Goal: Information Seeking & Learning: Learn about a topic

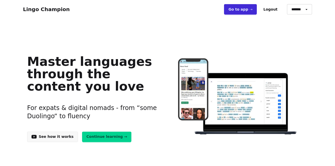
click at [97, 138] on link "Continue learning →" at bounding box center [107, 137] width 50 height 10
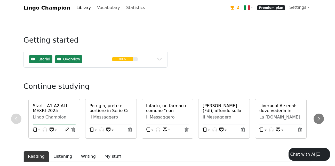
click at [52, 111] on h6 "Start - A1-A2-ALL-MEXRI-2025 (Unknown)" at bounding box center [54, 110] width 43 height 15
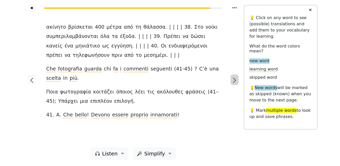
click at [234, 82] on icon "button" at bounding box center [234, 80] width 6 height 6
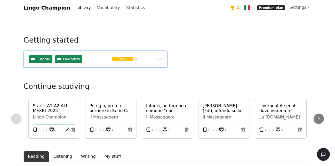
click at [133, 59] on div "80%" at bounding box center [125, 59] width 26 height 4
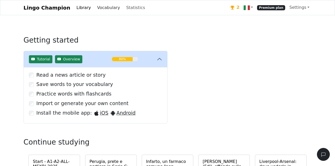
click at [95, 7] on link "Vocabulary" at bounding box center [108, 8] width 27 height 10
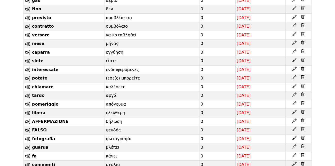
scroll to position [2266, 0]
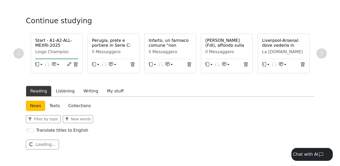
scroll to position [15, 0]
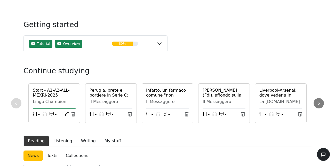
click at [53, 115] on icon "button" at bounding box center [52, 114] width 4 height 4
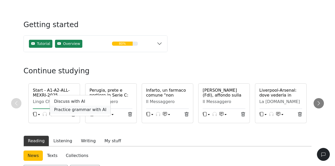
click at [66, 111] on link "Practice grammar with AI" at bounding box center [80, 110] width 61 height 8
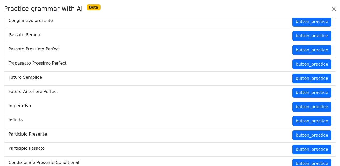
scroll to position [65, 0]
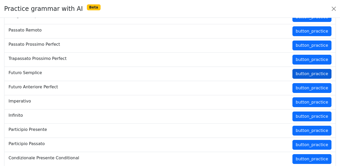
click at [300, 74] on button "button_practice" at bounding box center [311, 74] width 39 height 10
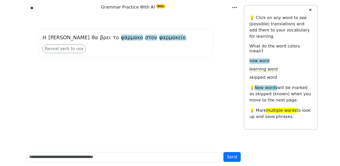
click at [121, 38] on span "φάρμακο" at bounding box center [132, 38] width 22 height 6
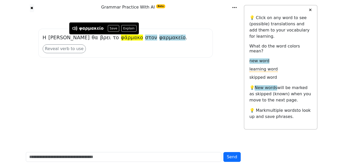
click at [159, 39] on span "φαρμακείο" at bounding box center [172, 38] width 26 height 6
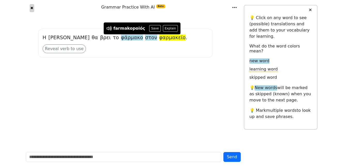
click at [31, 9] on button "✖" at bounding box center [32, 8] width 4 height 8
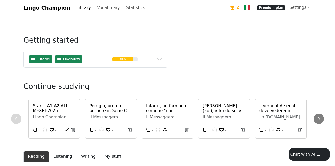
click at [49, 109] on h6 "Start - A1-A2-ALL-MEXRI-2025 (Unknown)" at bounding box center [54, 110] width 43 height 15
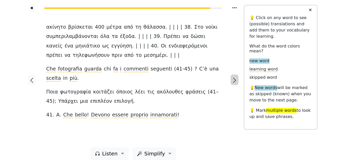
click at [233, 80] on icon "button" at bounding box center [234, 80] width 6 height 6
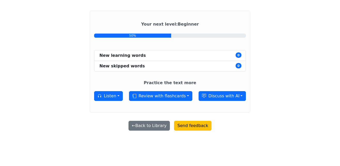
click at [171, 36] on div "50%" at bounding box center [170, 36] width 152 height 4
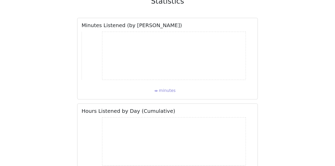
scroll to position [1012, 0]
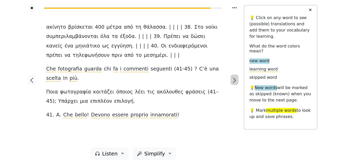
click at [235, 83] on icon "button" at bounding box center [234, 80] width 6 height 6
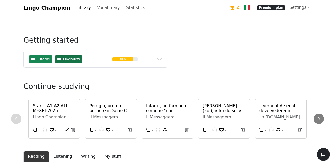
click at [71, 60] on span "Overview" at bounding box center [71, 59] width 17 height 5
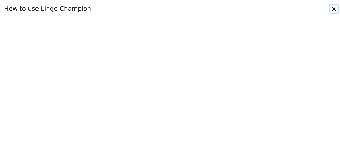
click at [333, 9] on button "Close" at bounding box center [333, 9] width 8 height 8
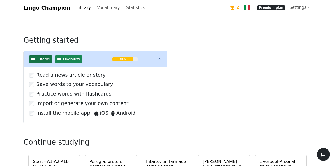
click at [47, 60] on span "Tutorial" at bounding box center [43, 59] width 13 height 5
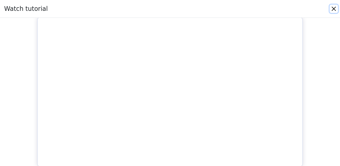
click at [336, 9] on button "Close" at bounding box center [333, 9] width 8 height 8
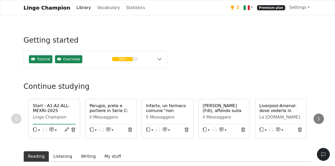
click at [46, 109] on h6 "Start - A1-A2-ALL-MEXRI-2025 (Unknown)" at bounding box center [54, 110] width 43 height 15
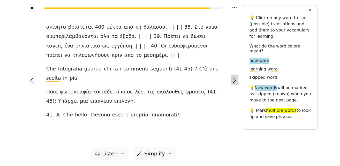
click at [235, 81] on icon "button" at bounding box center [234, 80] width 6 height 6
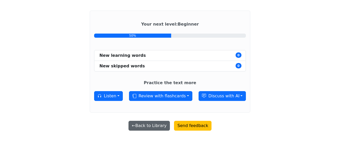
click at [151, 129] on button "← Back to Library" at bounding box center [148, 126] width 41 height 10
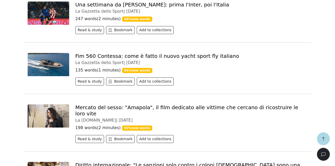
scroll to position [606, 0]
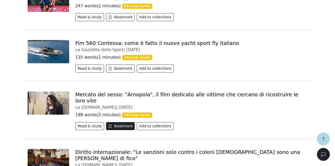
click at [113, 122] on button "Bookmark" at bounding box center [120, 126] width 29 height 8
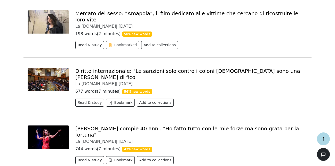
scroll to position [685, 0]
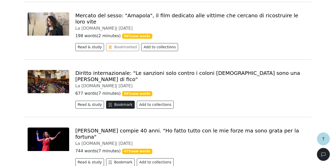
click at [121, 101] on button "Bookmark" at bounding box center [120, 105] width 29 height 8
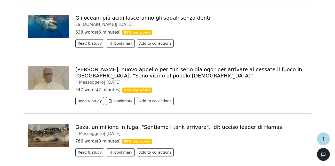
scroll to position [869, 0]
